Goal: Information Seeking & Learning: Learn about a topic

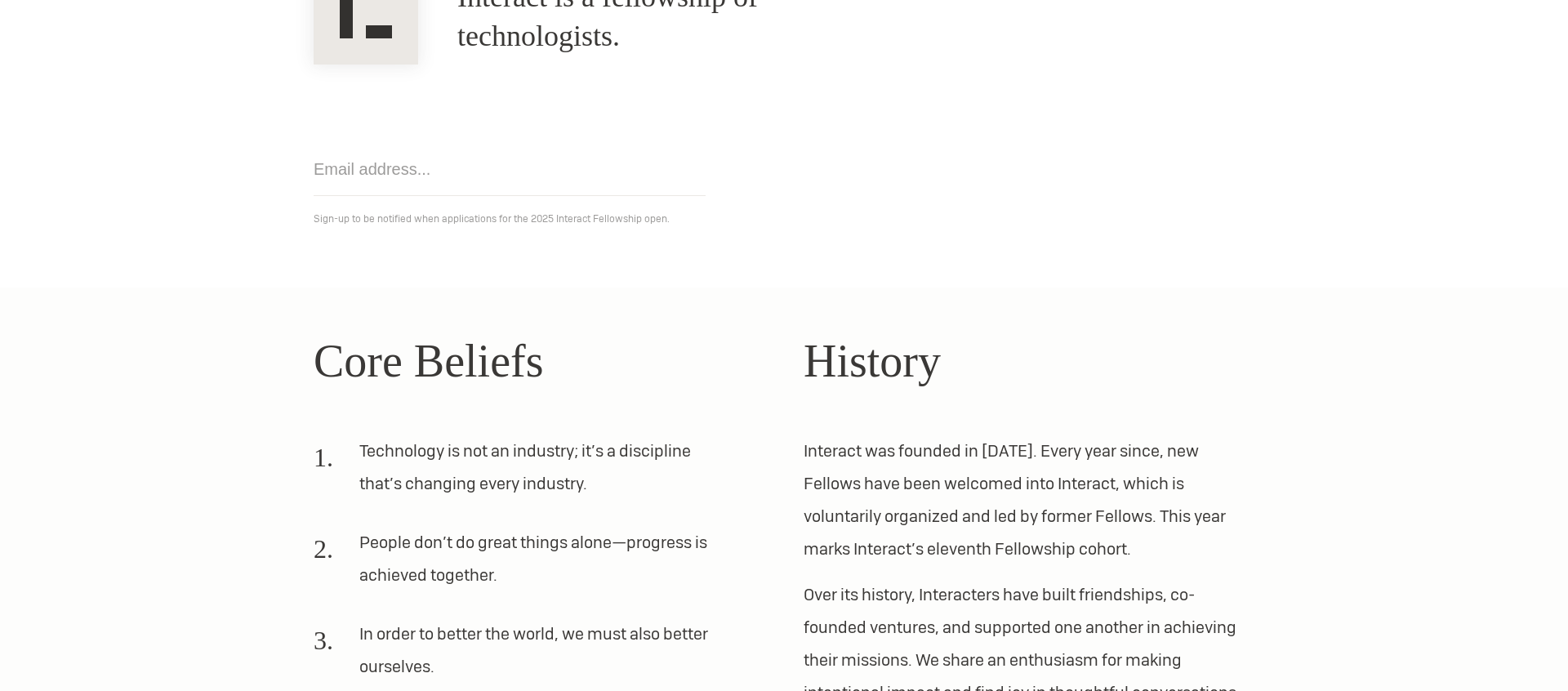
scroll to position [383, 0]
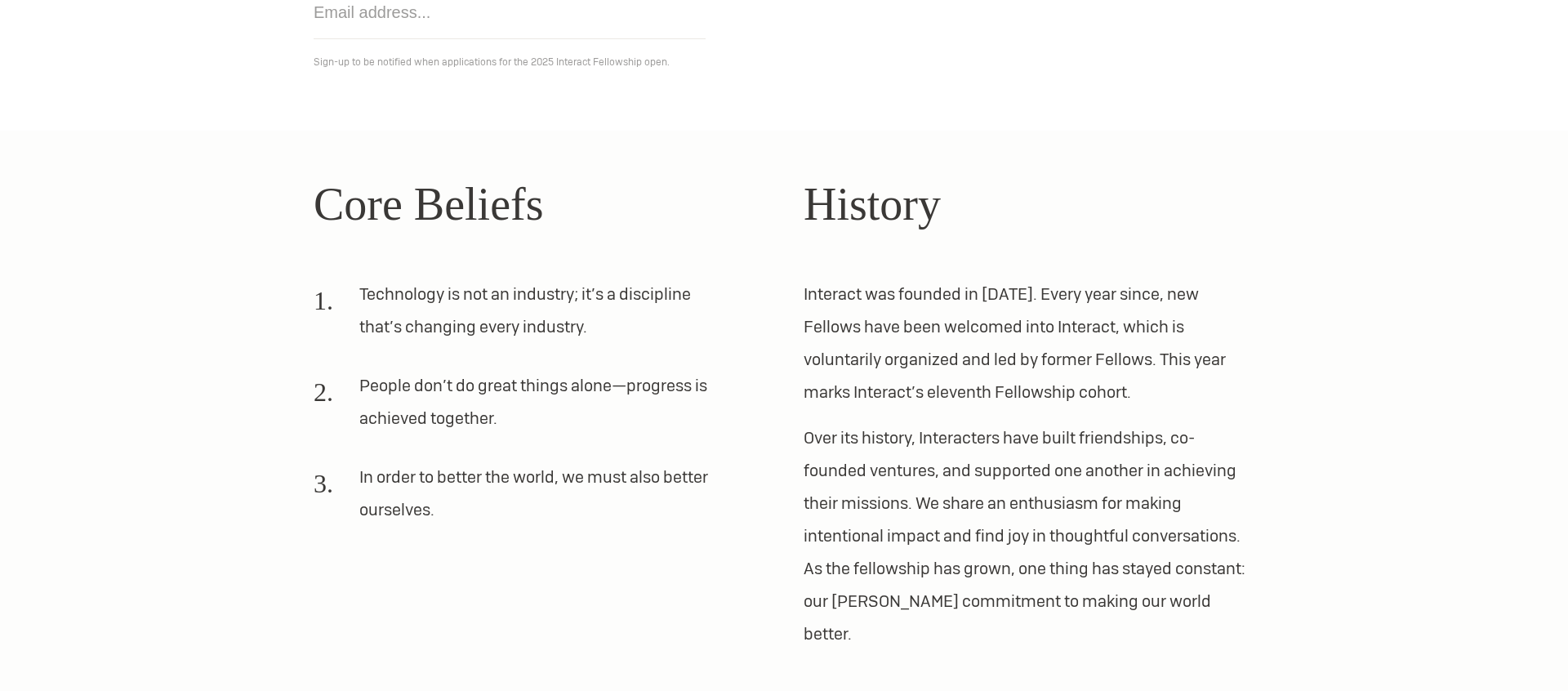
click at [747, 351] on ol "Technology is not an industry; it’s a discipline that’s changing every industry…" at bounding box center [539, 408] width 451 height 261
click at [799, 359] on div "Core Beliefs Technology is not an industry; it’s a discipline that’s changing e…" at bounding box center [784, 410] width 980 height 480
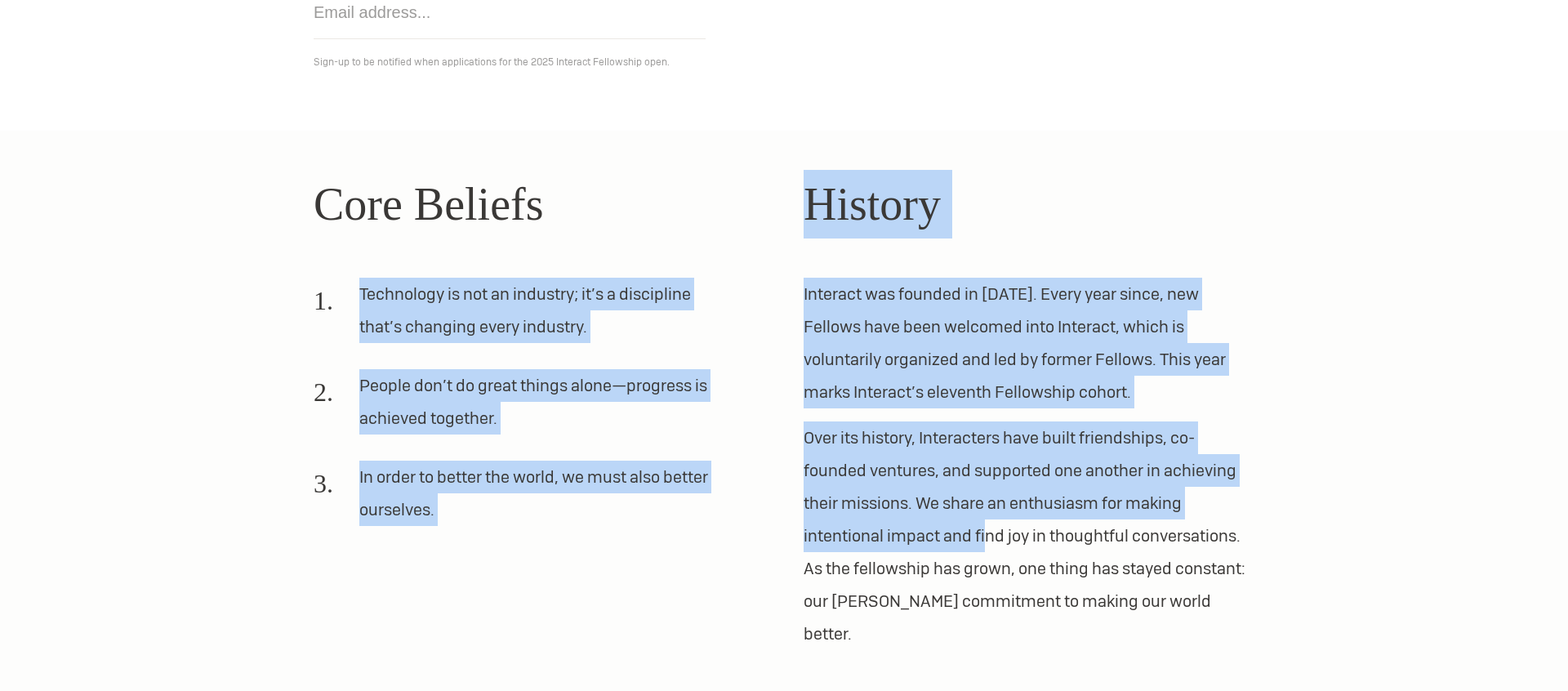
drag, startPoint x: 355, startPoint y: 307, endPoint x: 987, endPoint y: 544, distance: 675.0
click at [987, 544] on div "Core Beliefs Technology is not an industry; it’s a discipline that’s changing e…" at bounding box center [784, 410] width 980 height 480
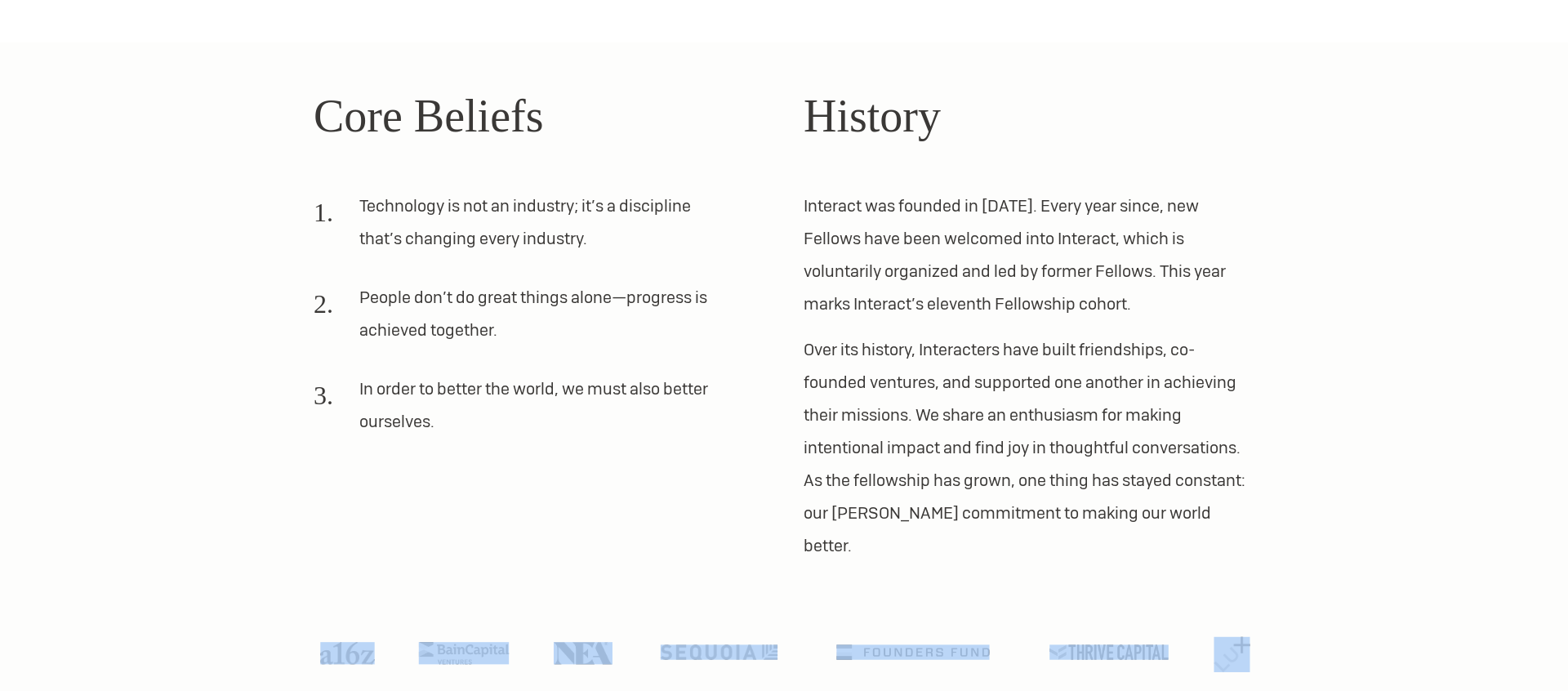
drag, startPoint x: 1044, startPoint y: 625, endPoint x: 277, endPoint y: 621, distance: 767.0
click at [276, 622] on section "Core Beliefs Technology is not an industry; it’s a discipline that’s changing e…" at bounding box center [784, 383] width 1568 height 681
click at [277, 621] on section "Core Beliefs Technology is not an industry; it’s a discipline that’s changing e…" at bounding box center [784, 383] width 1568 height 681
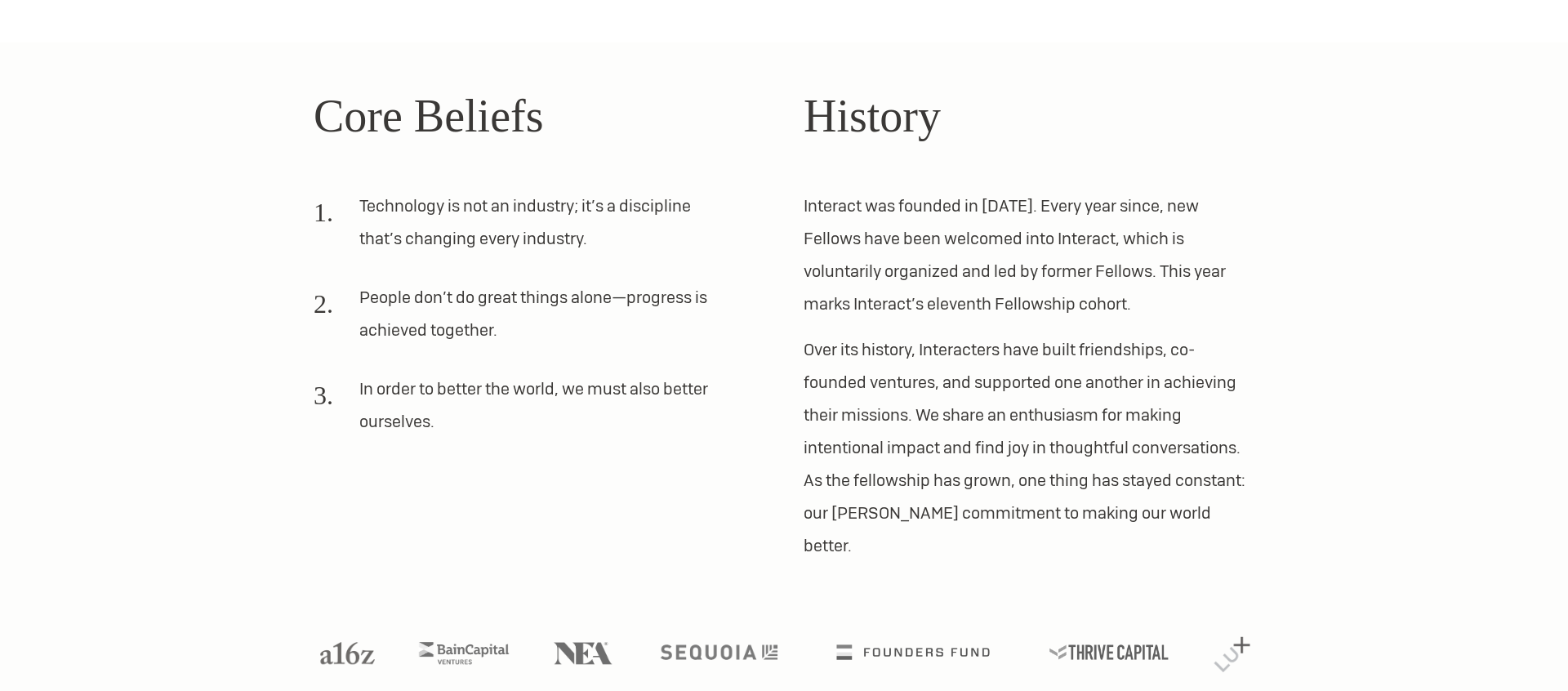
scroll to position [0, 0]
